Goal: Transaction & Acquisition: Download file/media

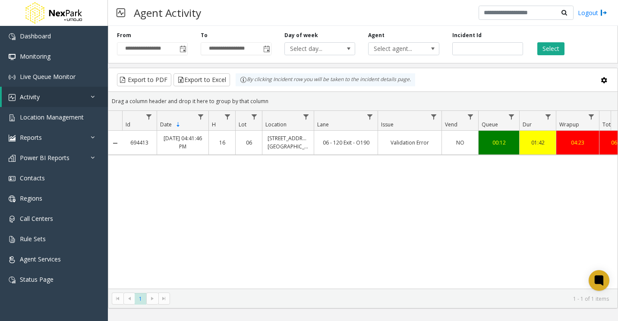
scroll to position [0, 424]
click at [48, 253] on link "Agent Services" at bounding box center [54, 259] width 108 height 20
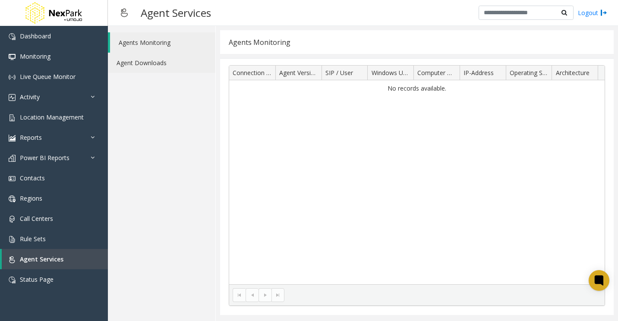
click at [163, 69] on link "Agent Downloads" at bounding box center [161, 63] width 107 height 20
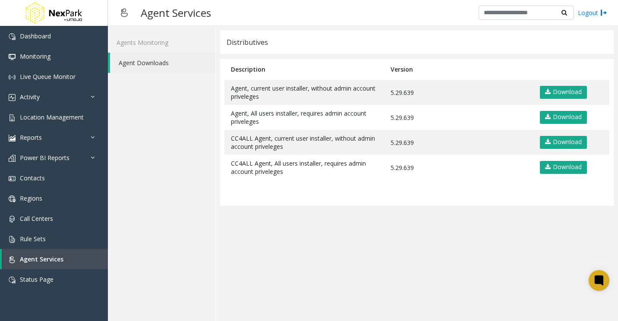
click at [427, 213] on app-distributives "Distributives Description Version Agent, current user installer, without admin …" at bounding box center [417, 173] width 394 height 287
click at [49, 35] on span "Dashboard" at bounding box center [35, 36] width 31 height 8
